Goal: Find specific page/section: Find specific page/section

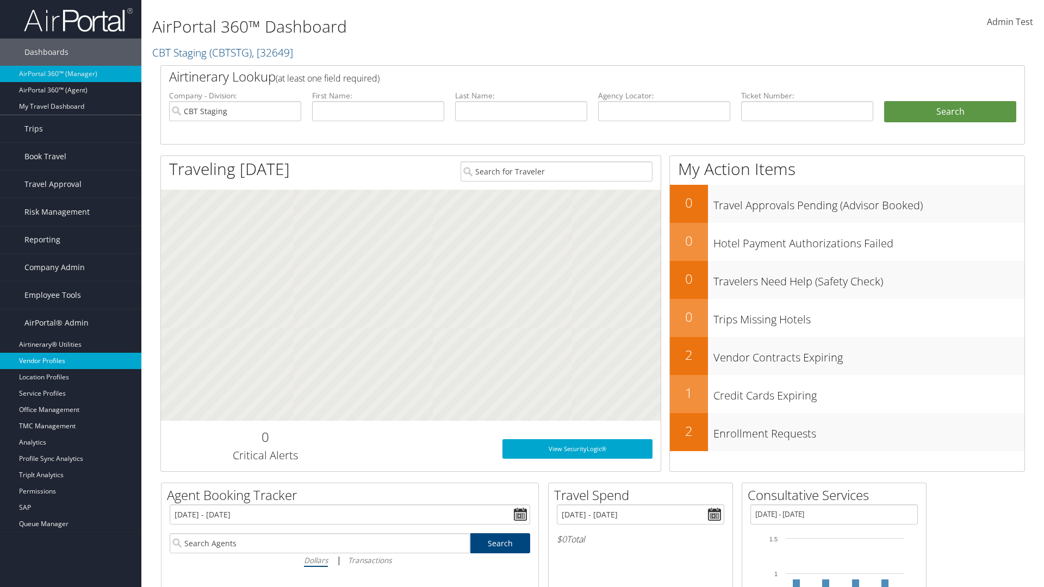
click at [71, 361] on link "Vendor Profiles" at bounding box center [70, 361] width 141 height 16
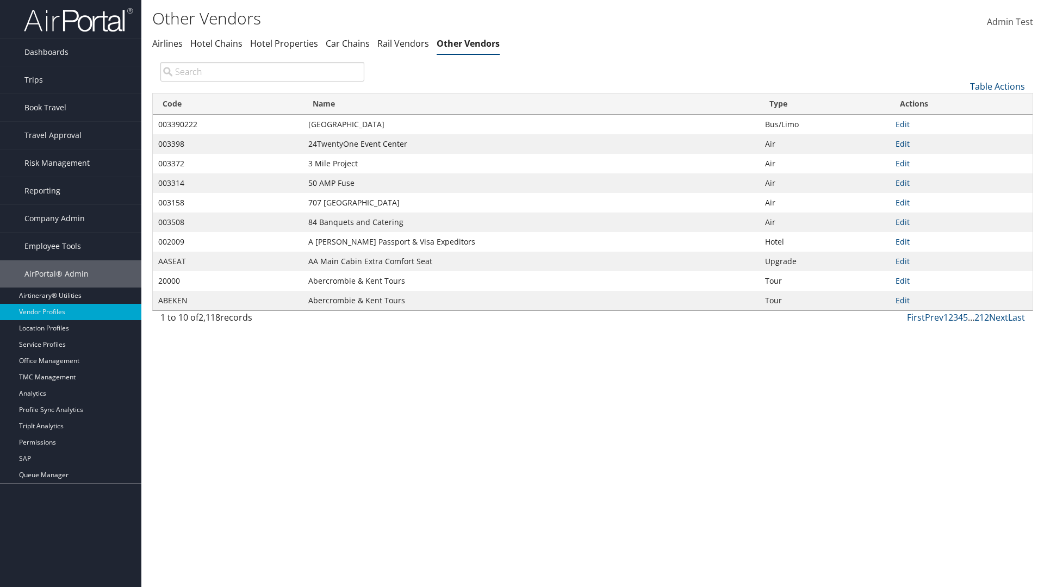
click at [227, 104] on th "Code" at bounding box center [228, 104] width 150 height 21
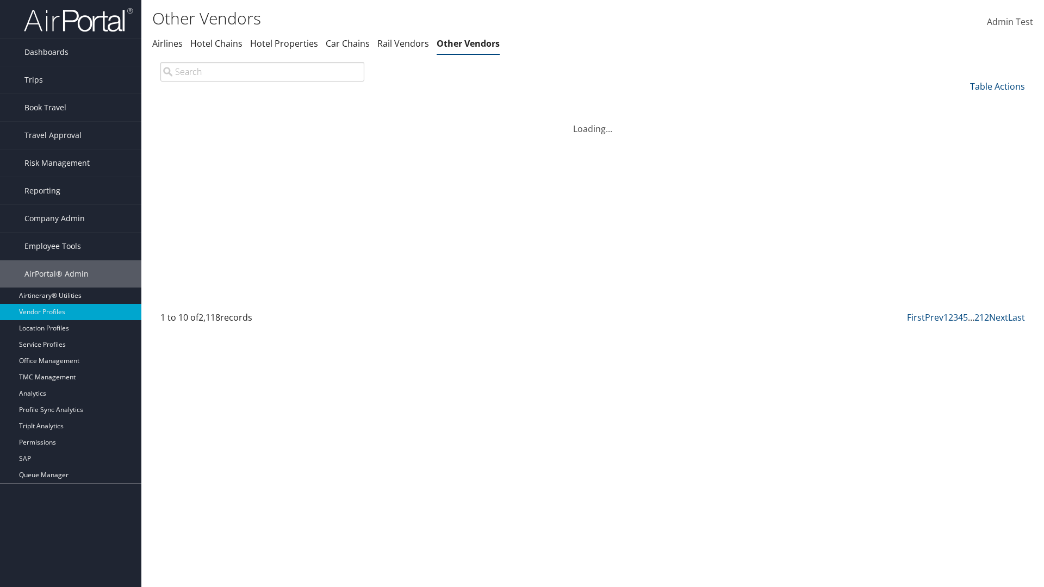
click at [227, 104] on th "Code" at bounding box center [228, 104] width 150 height 21
click at [531, 104] on th "Name" at bounding box center [531, 104] width 457 height 21
click at [824, 104] on th "Type" at bounding box center [825, 104] width 131 height 21
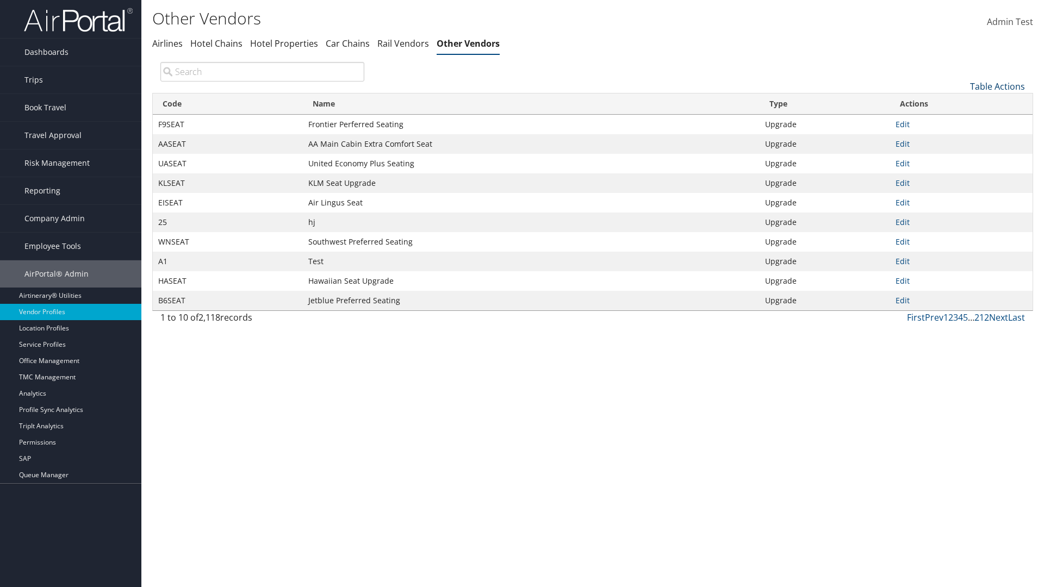
click at [997, 86] on link "Table Actions" at bounding box center [997, 86] width 55 height 12
click at [961, 122] on link "25" at bounding box center [960, 123] width 143 height 18
